Goal: Task Accomplishment & Management: Use online tool/utility

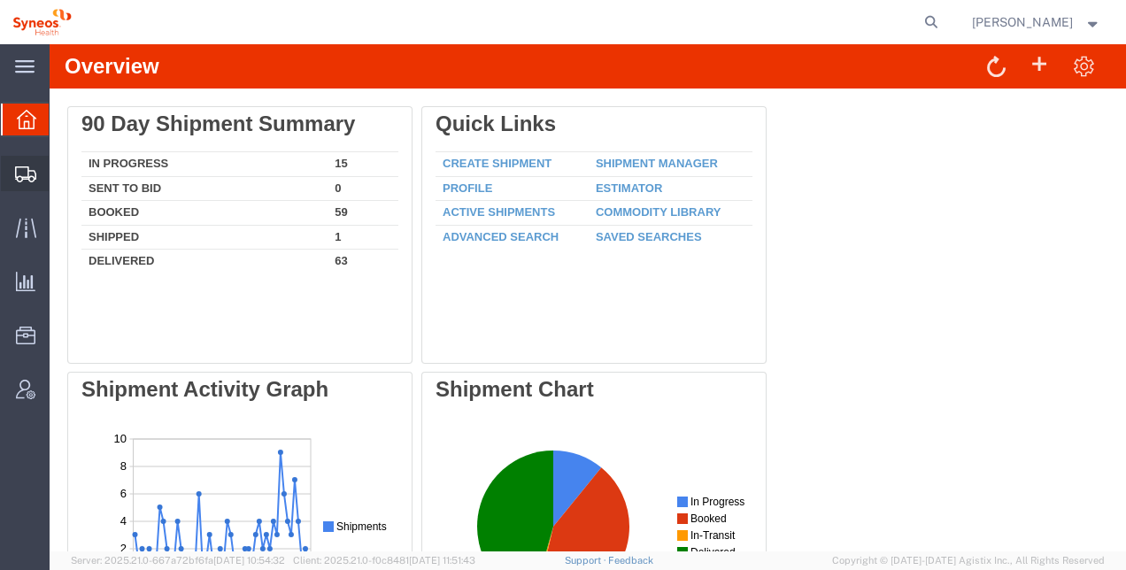
click at [0, 0] on span "Shipment Manager" at bounding box center [0, 0] width 0 height 0
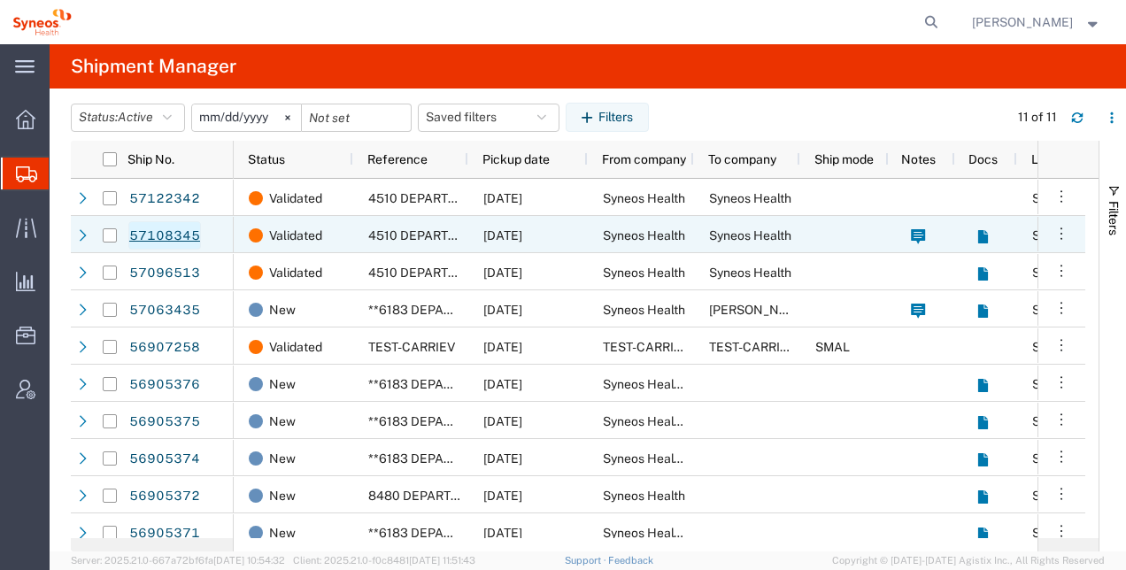
click at [162, 234] on link "57108345" at bounding box center [164, 235] width 73 height 28
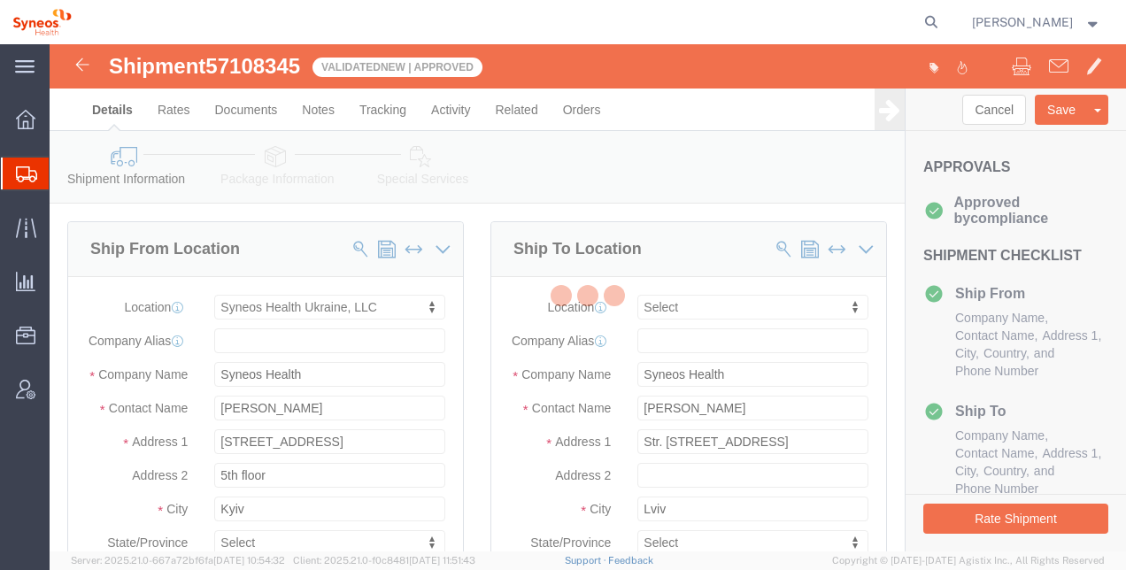
select select "66391"
select select
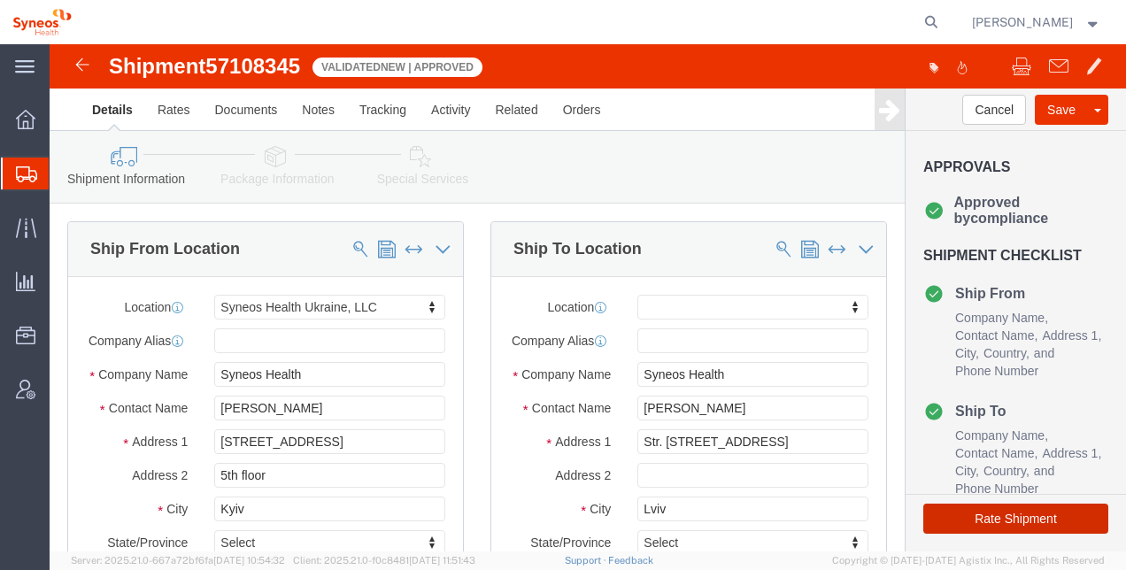
click button "Rate Shipment"
